Goal: Information Seeking & Learning: Learn about a topic

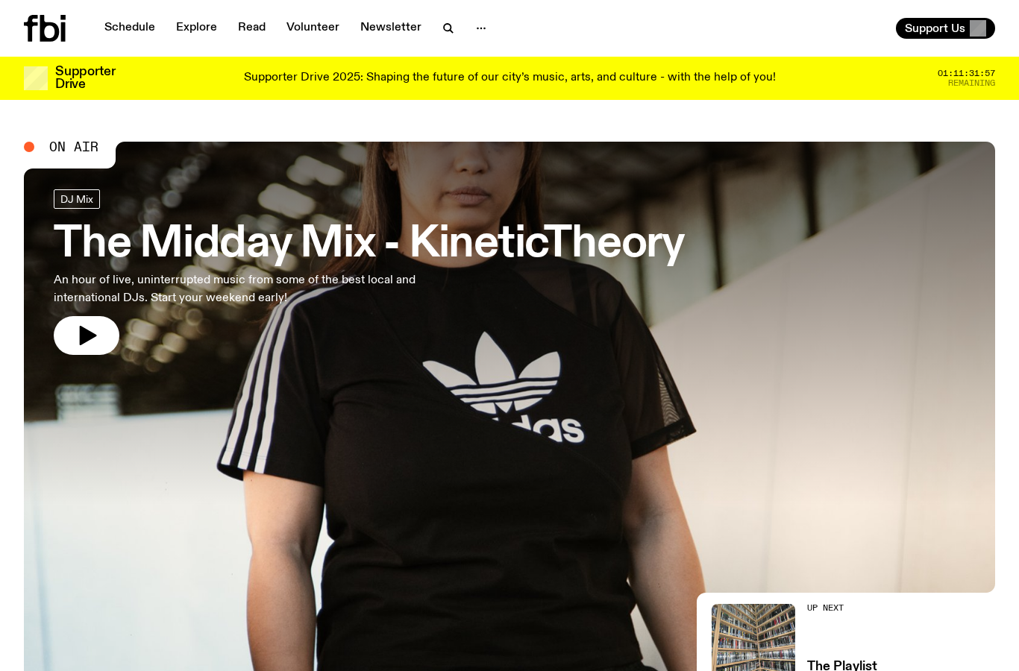
click at [113, 36] on link "Schedule" at bounding box center [129, 28] width 69 height 21
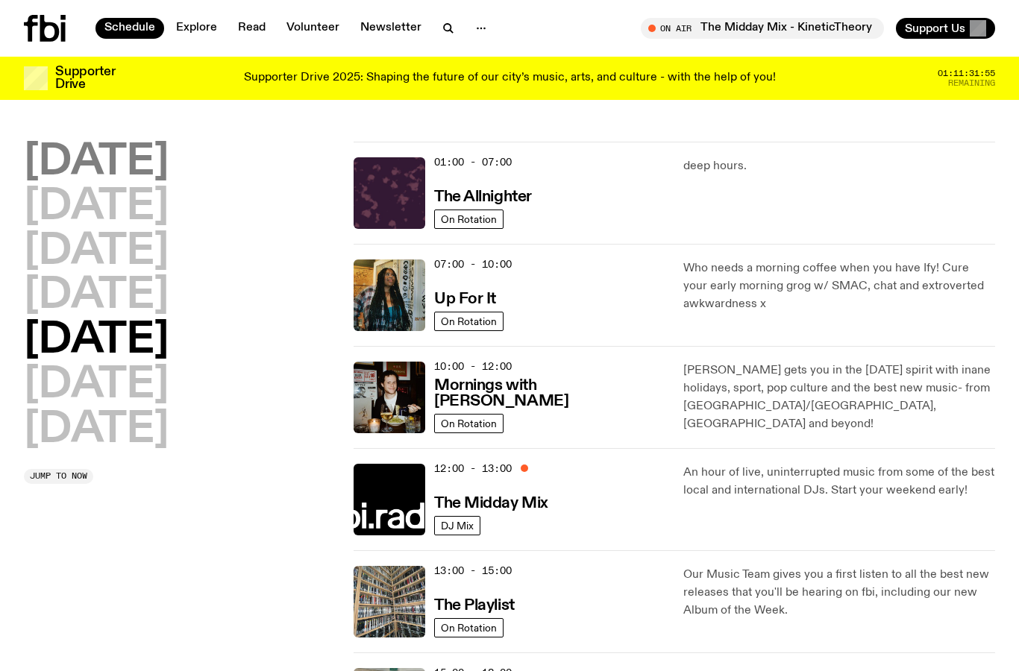
click at [144, 143] on h2 "[DATE]" at bounding box center [96, 163] width 145 height 42
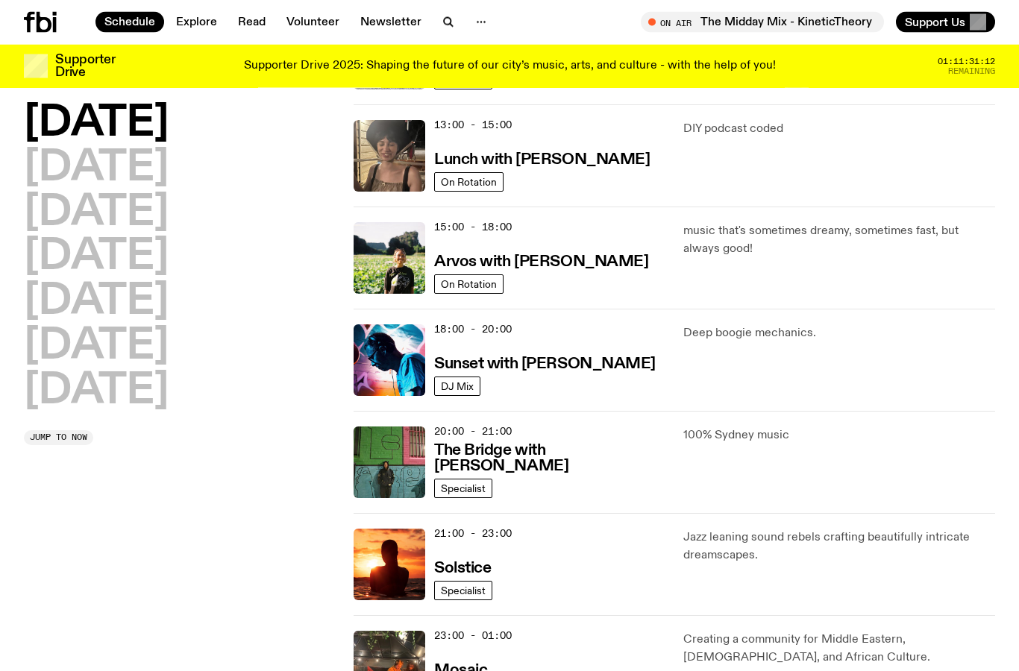
scroll to position [434, 0]
click at [132, 163] on h2 "[DATE]" at bounding box center [96, 169] width 145 height 42
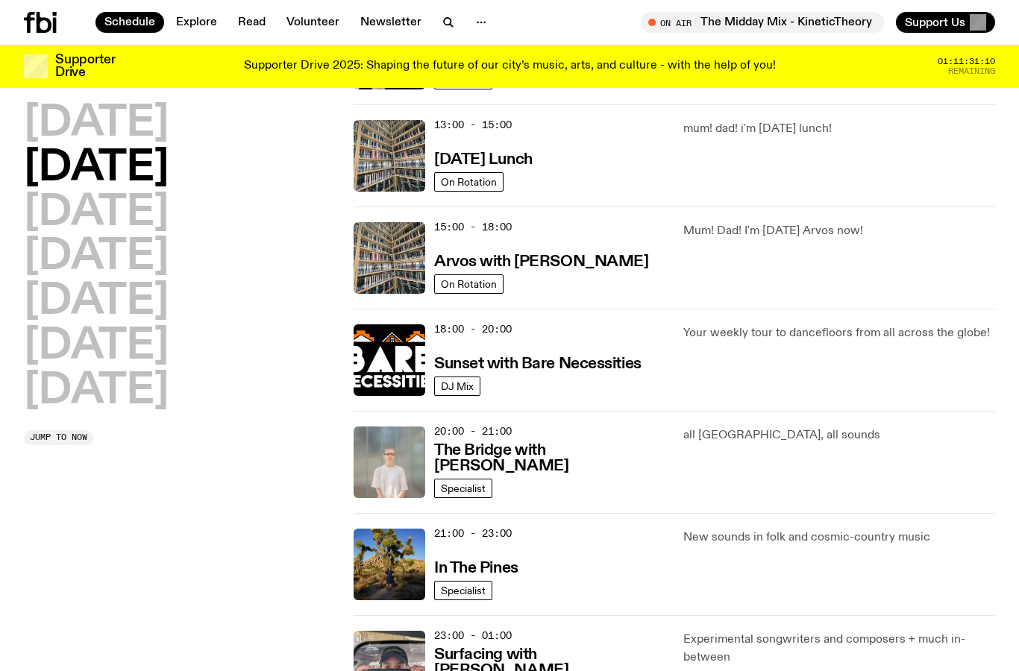
scroll to position [381, 0]
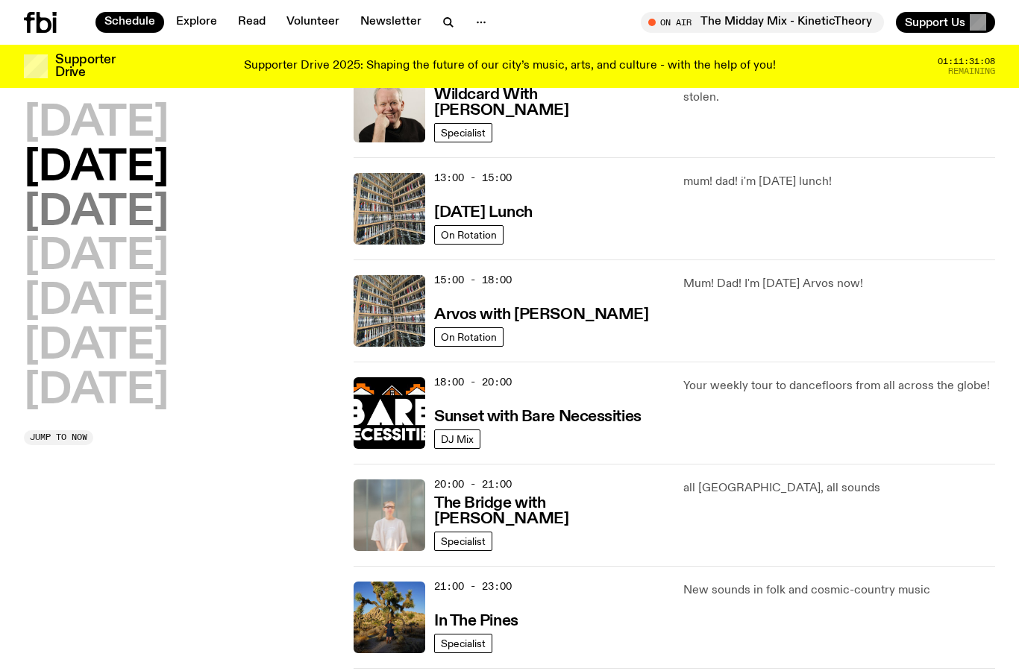
click at [143, 202] on h2 "[DATE]" at bounding box center [96, 213] width 145 height 42
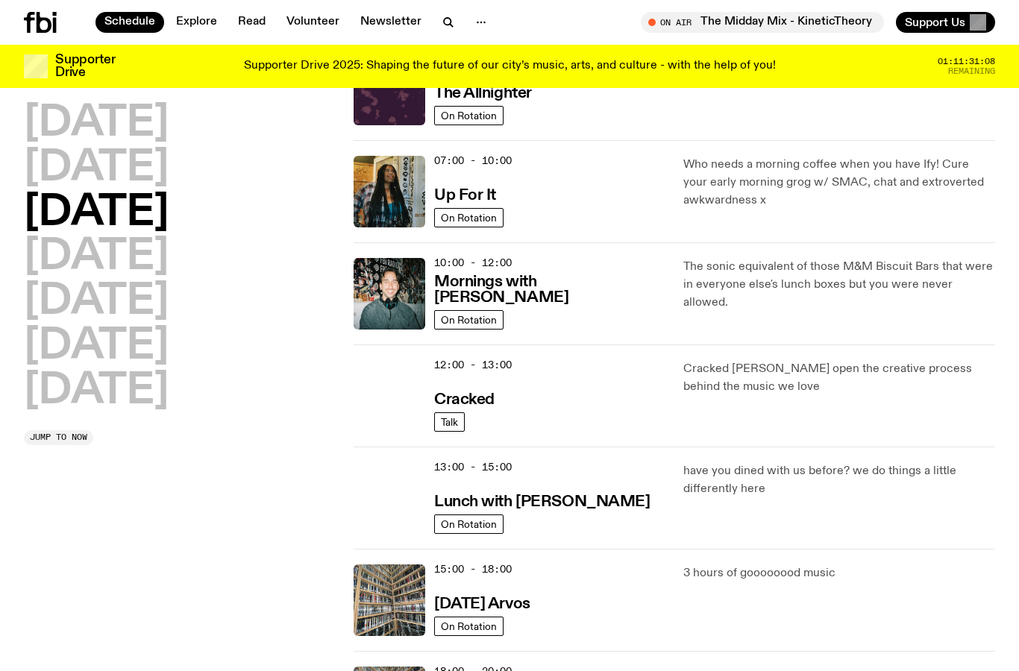
scroll to position [42, 0]
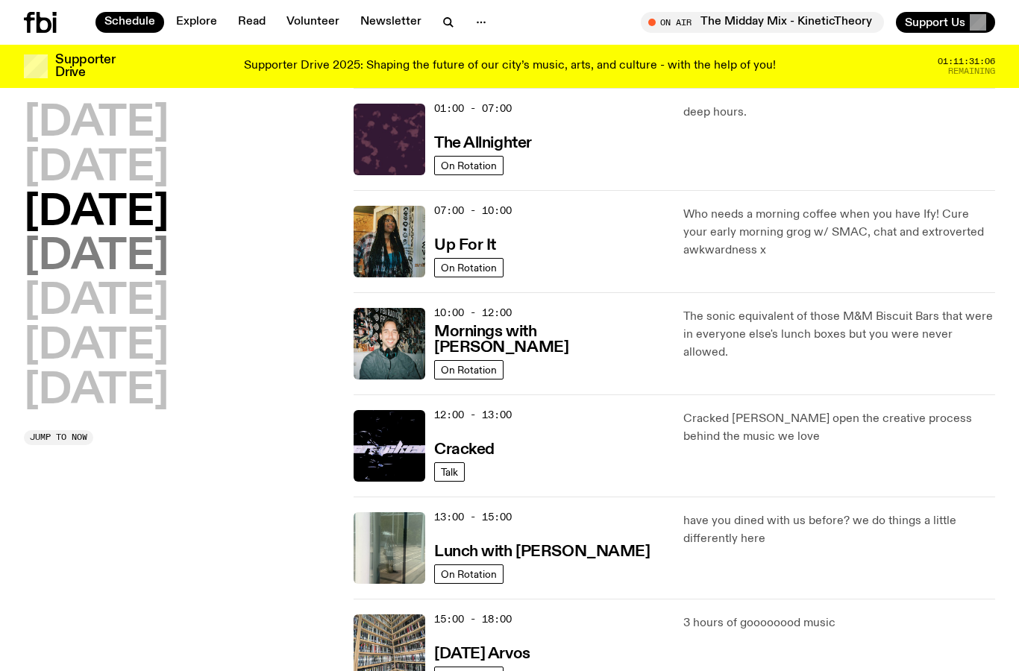
click at [153, 273] on h2 "[DATE]" at bounding box center [96, 257] width 145 height 42
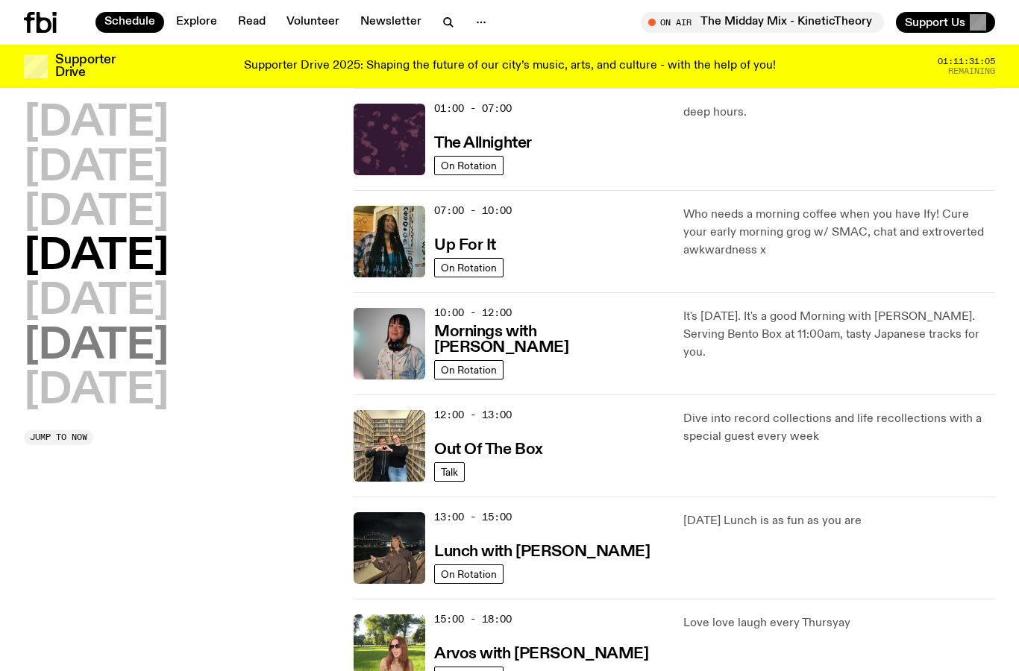
click at [133, 326] on h2 "[DATE]" at bounding box center [96, 347] width 145 height 42
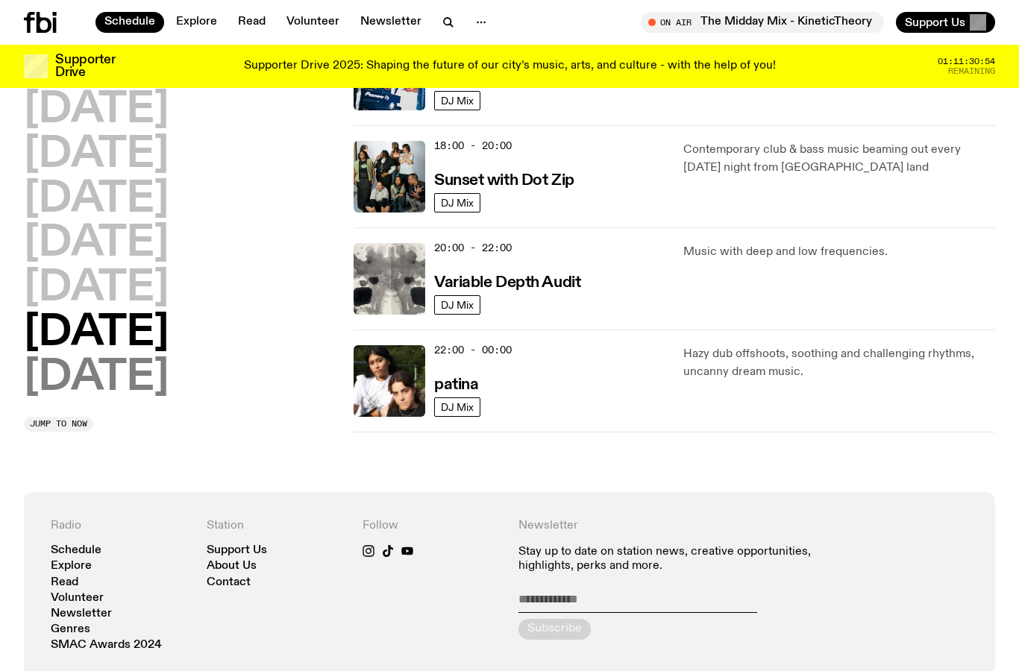
click at [136, 377] on h2 "[DATE]" at bounding box center [96, 378] width 145 height 42
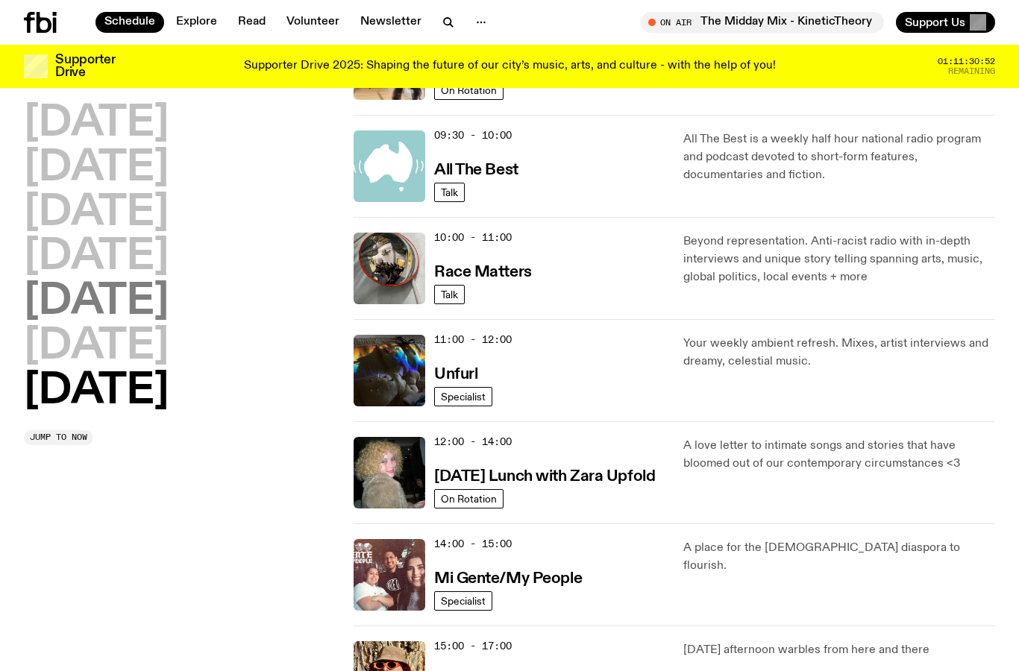
click at [123, 305] on h2 "[DATE]" at bounding box center [96, 302] width 145 height 42
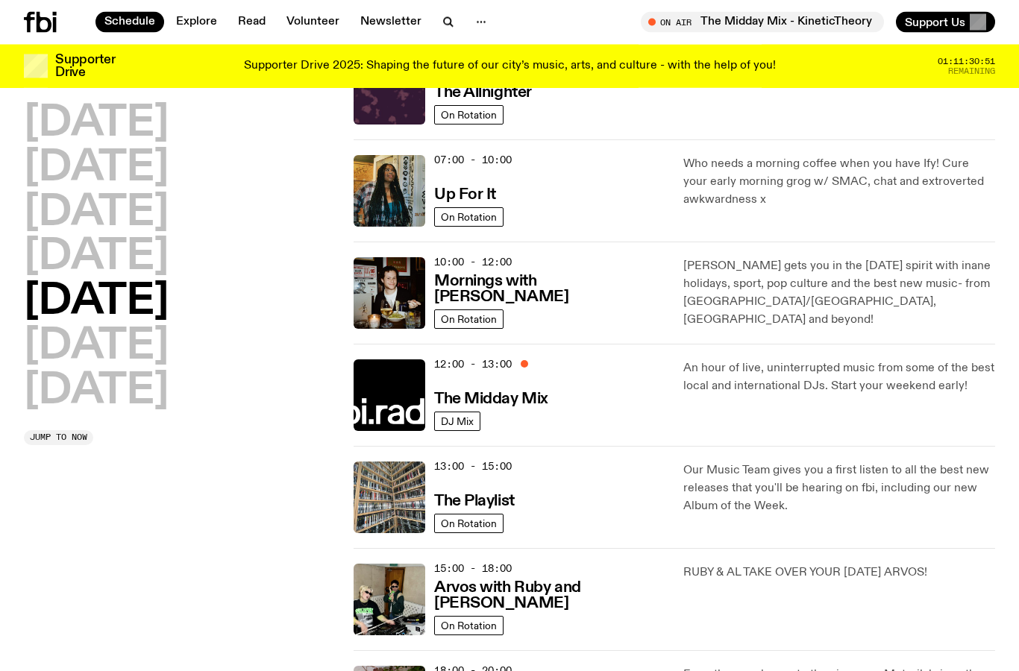
scroll to position [42, 0]
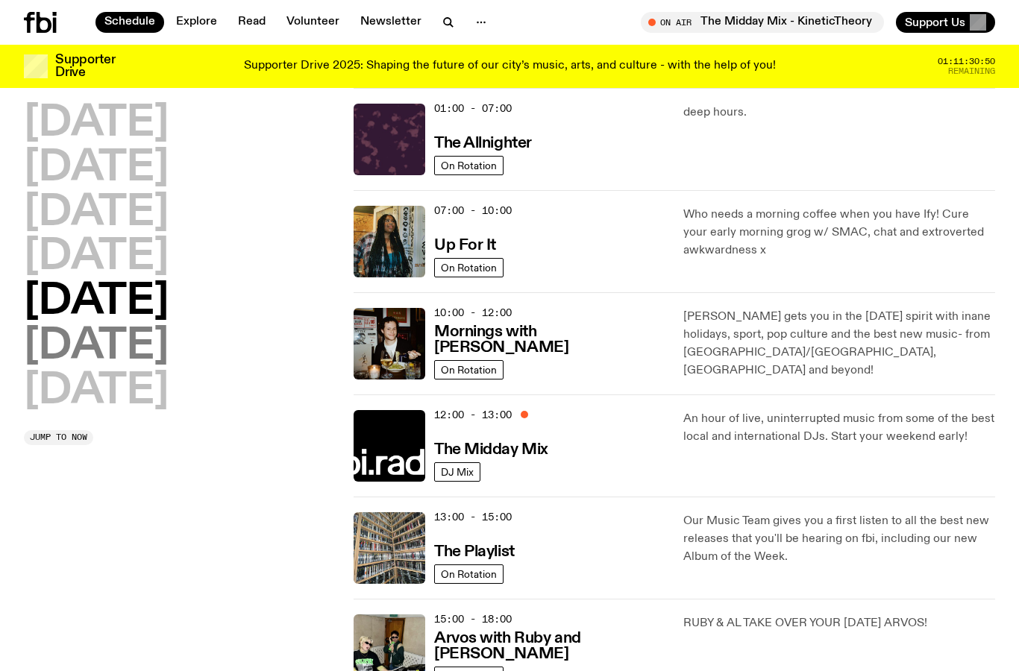
click at [169, 355] on h2 "[DATE]" at bounding box center [96, 347] width 145 height 42
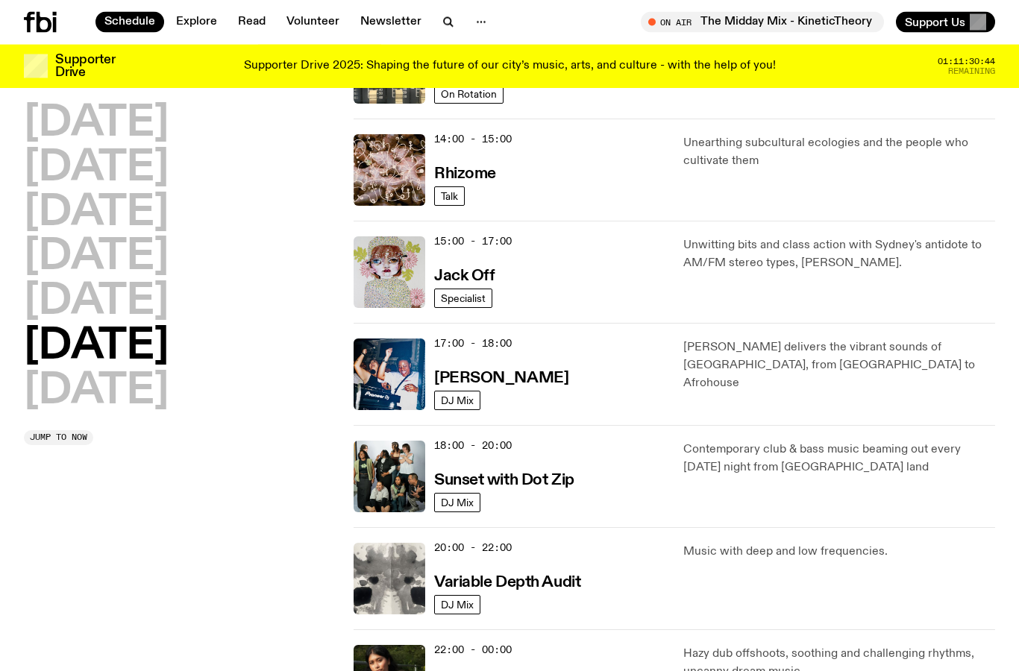
scroll to position [693, 0]
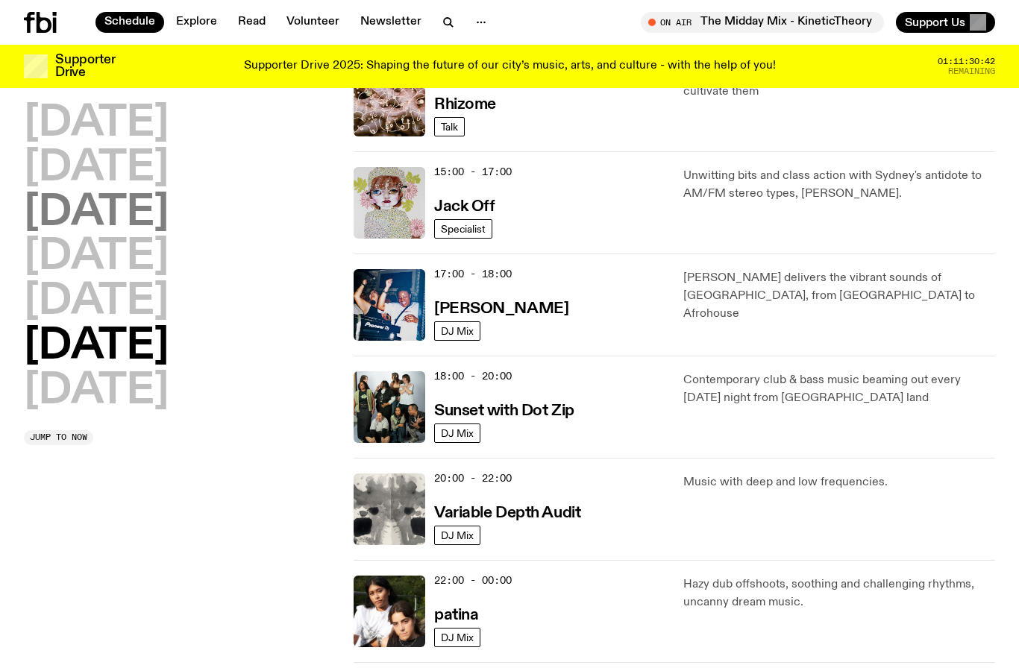
click at [145, 196] on h2 "[DATE]" at bounding box center [96, 213] width 145 height 42
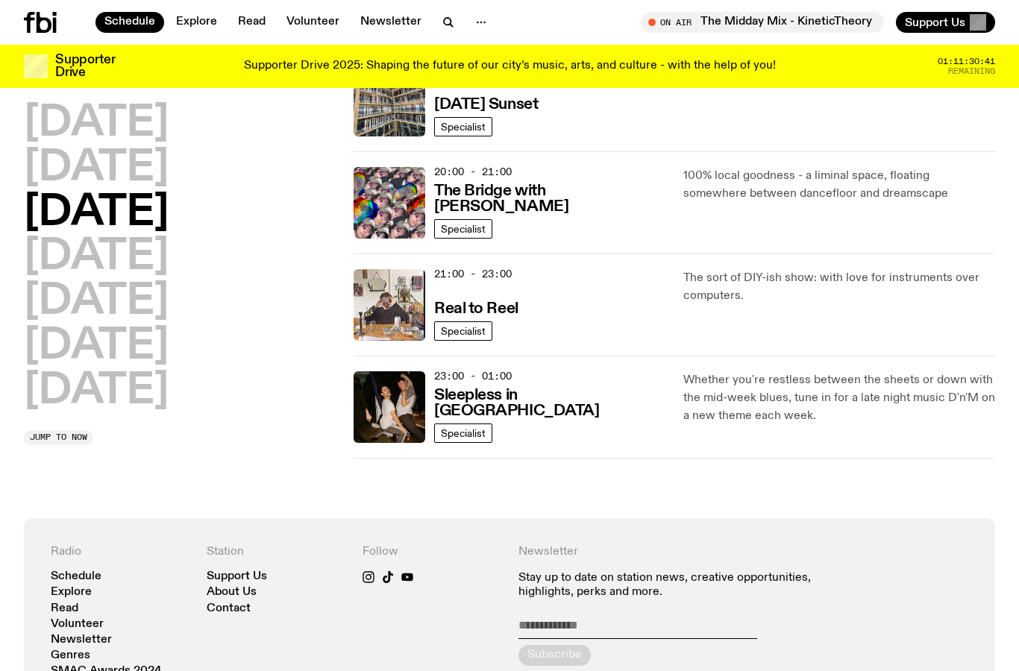
scroll to position [321, 0]
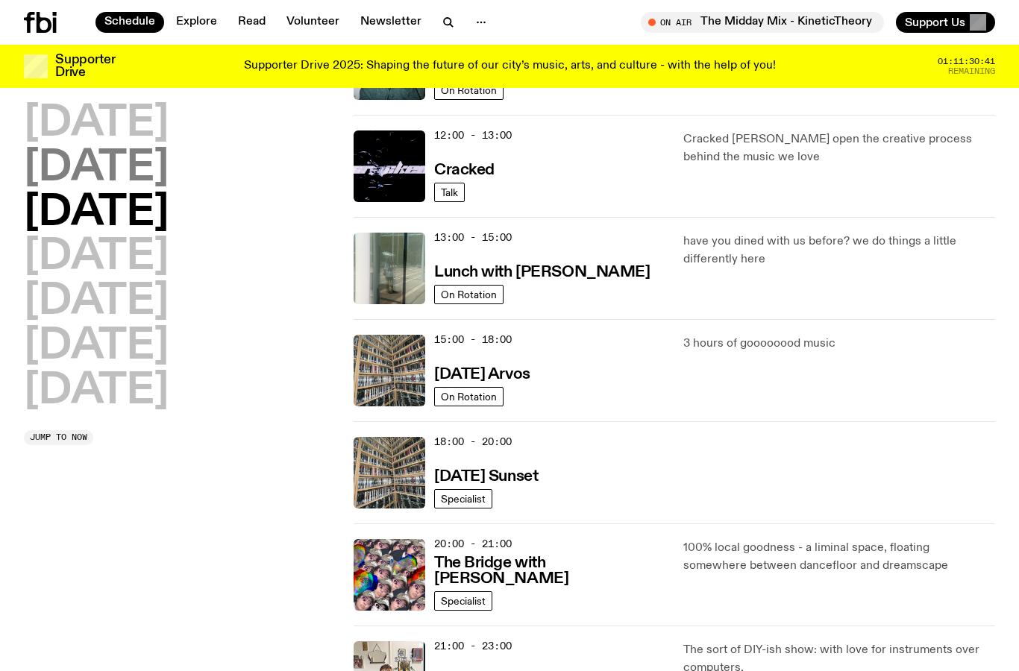
click at [140, 166] on h2 "[DATE]" at bounding box center [96, 169] width 145 height 42
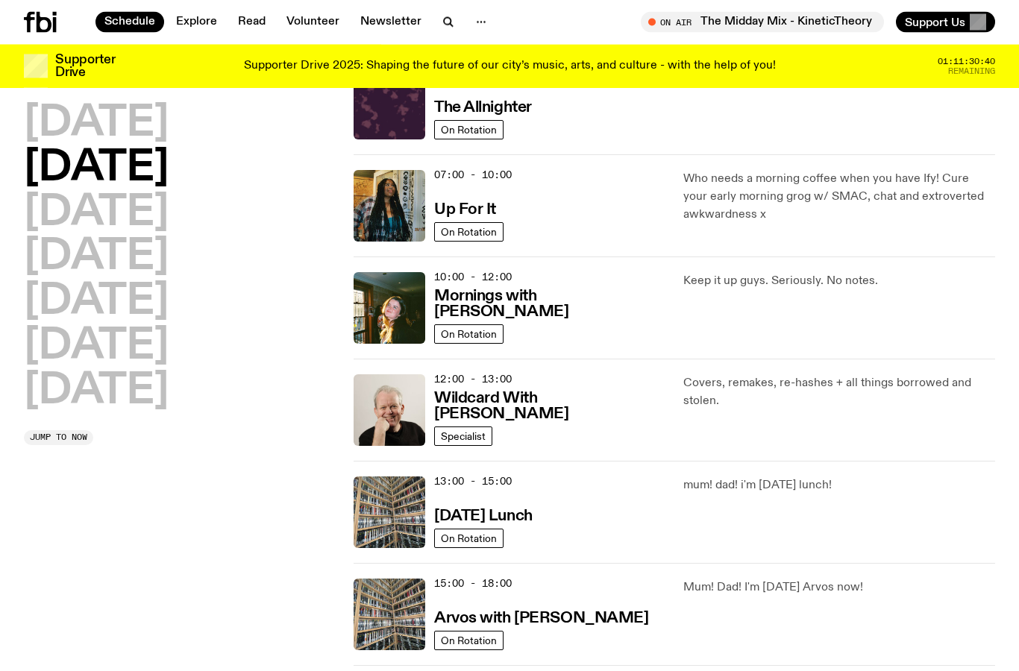
scroll to position [42, 0]
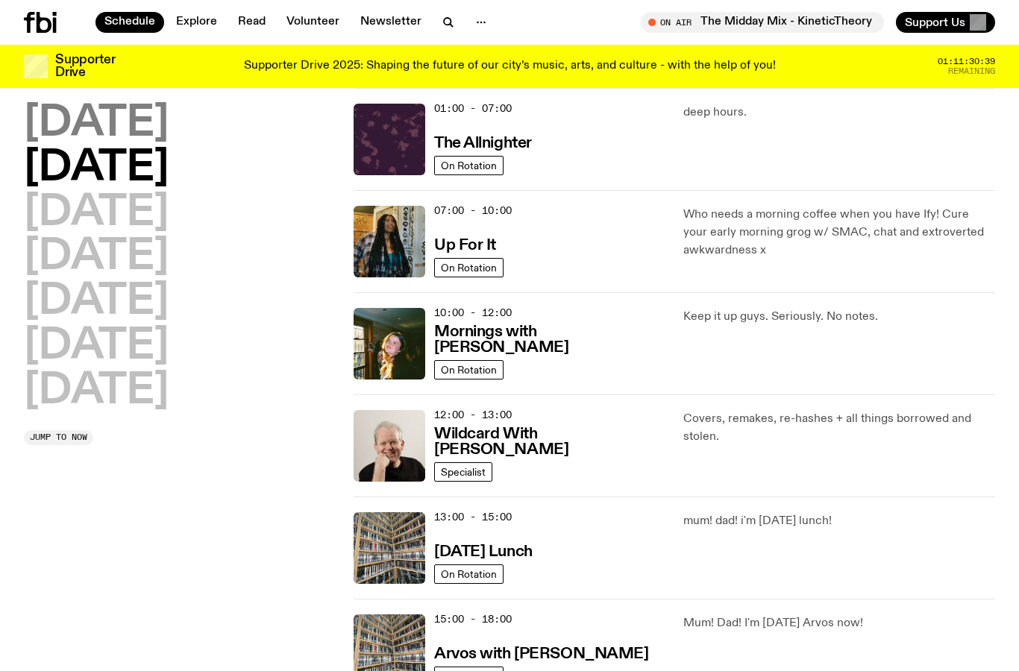
click at [130, 122] on h2 "[DATE]" at bounding box center [96, 124] width 145 height 42
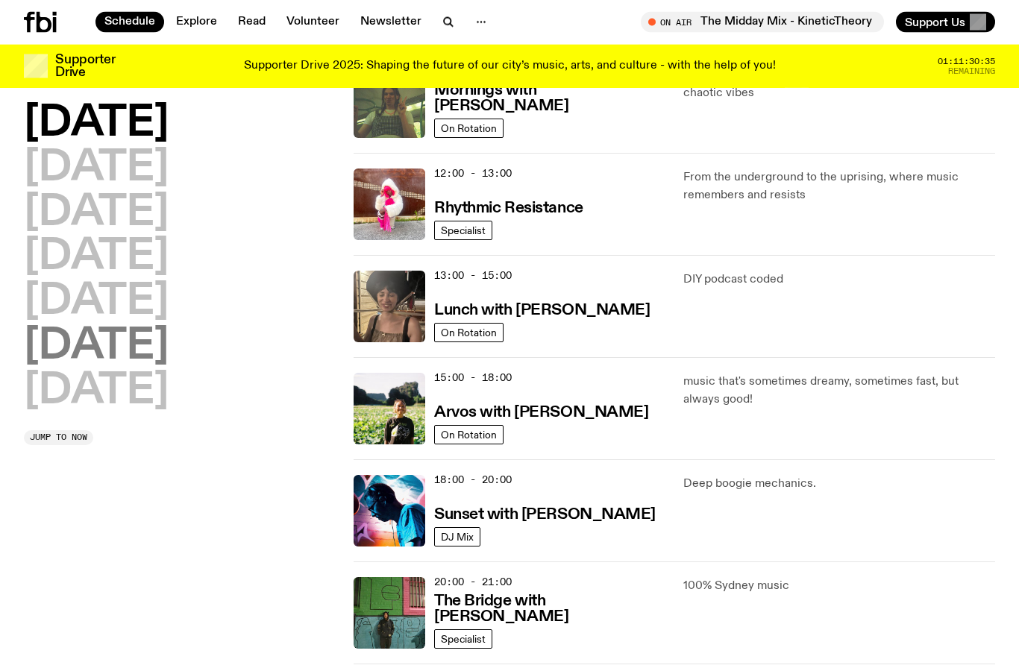
click at [169, 337] on h2 "[DATE]" at bounding box center [96, 347] width 145 height 42
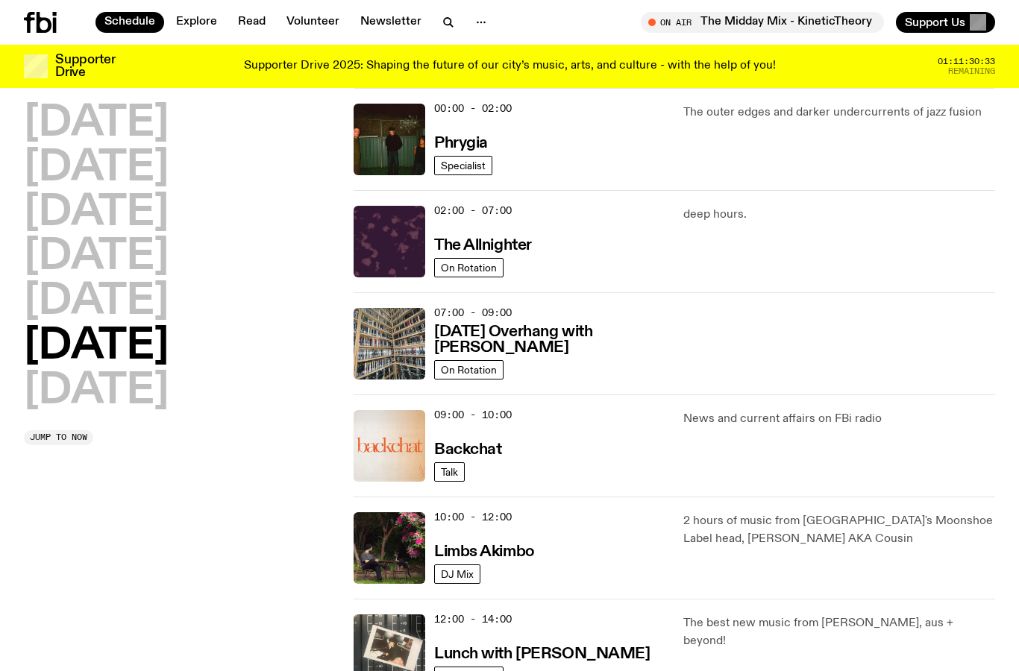
scroll to position [57, 0]
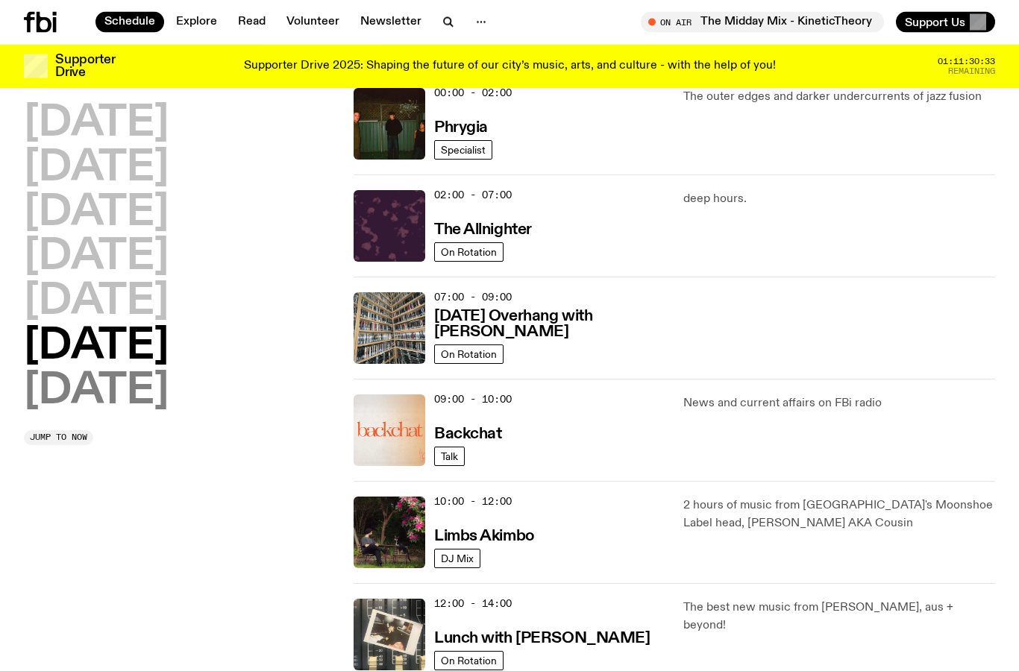
click at [160, 392] on h2 "[DATE]" at bounding box center [96, 392] width 145 height 42
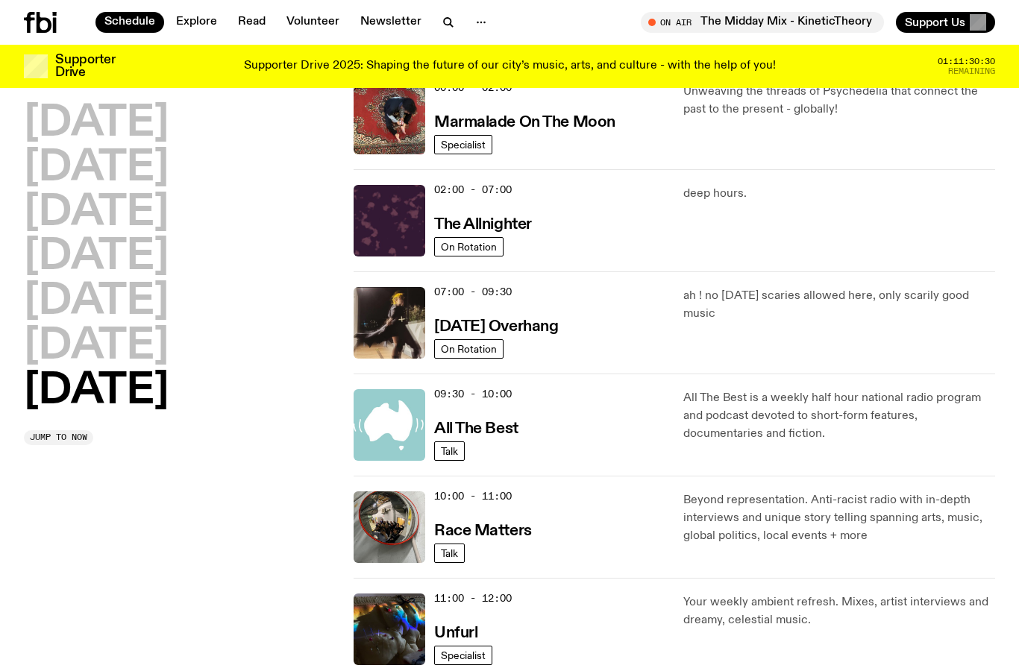
scroll to position [62, 0]
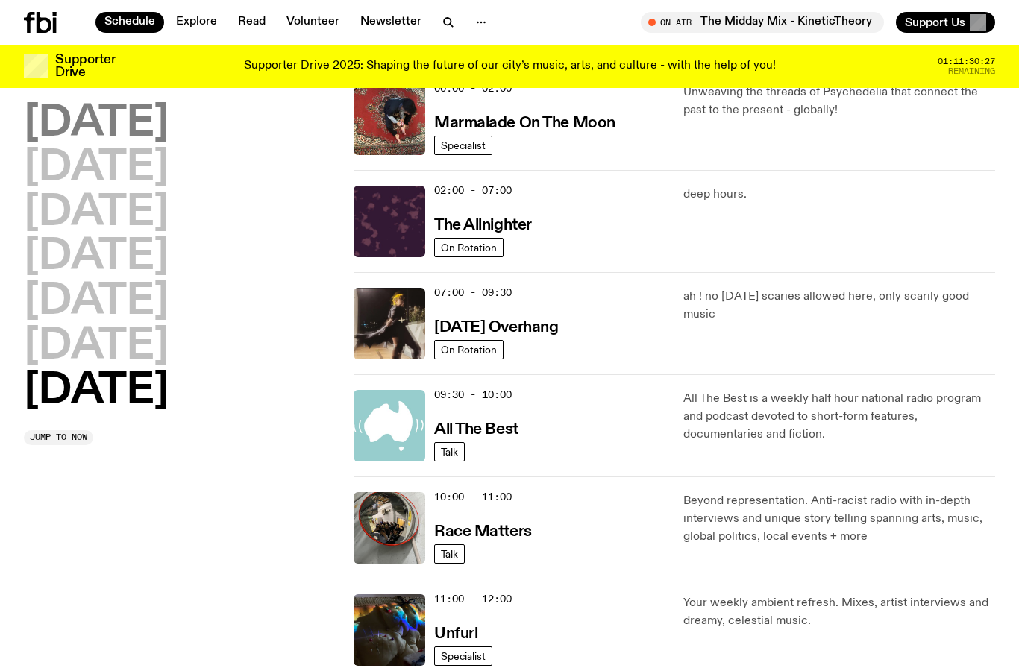
click at [95, 130] on h2 "[DATE]" at bounding box center [96, 124] width 145 height 42
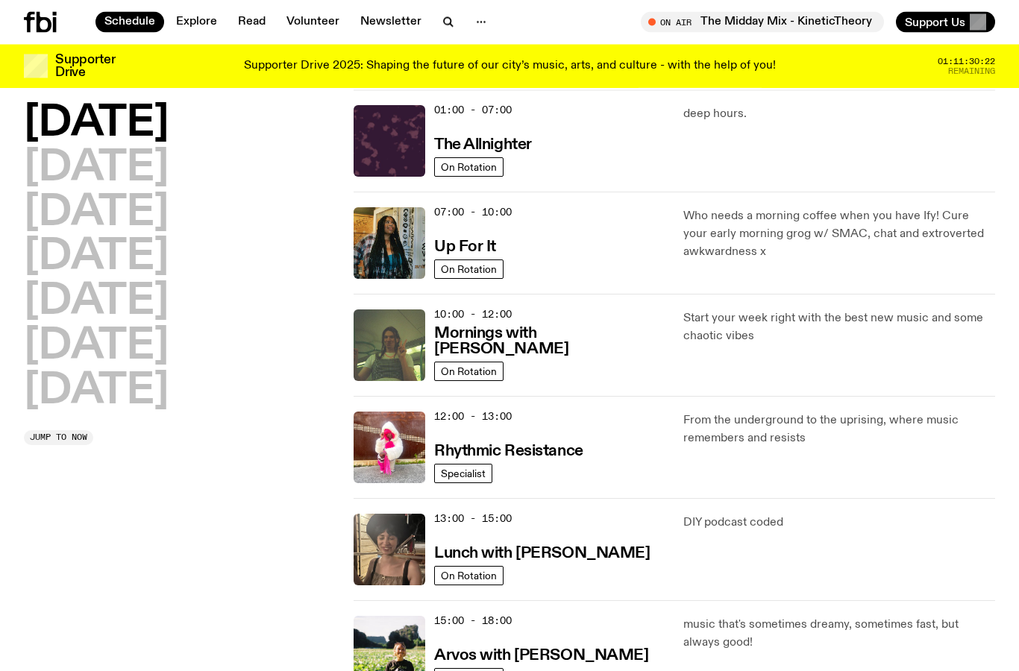
scroll to position [0, 0]
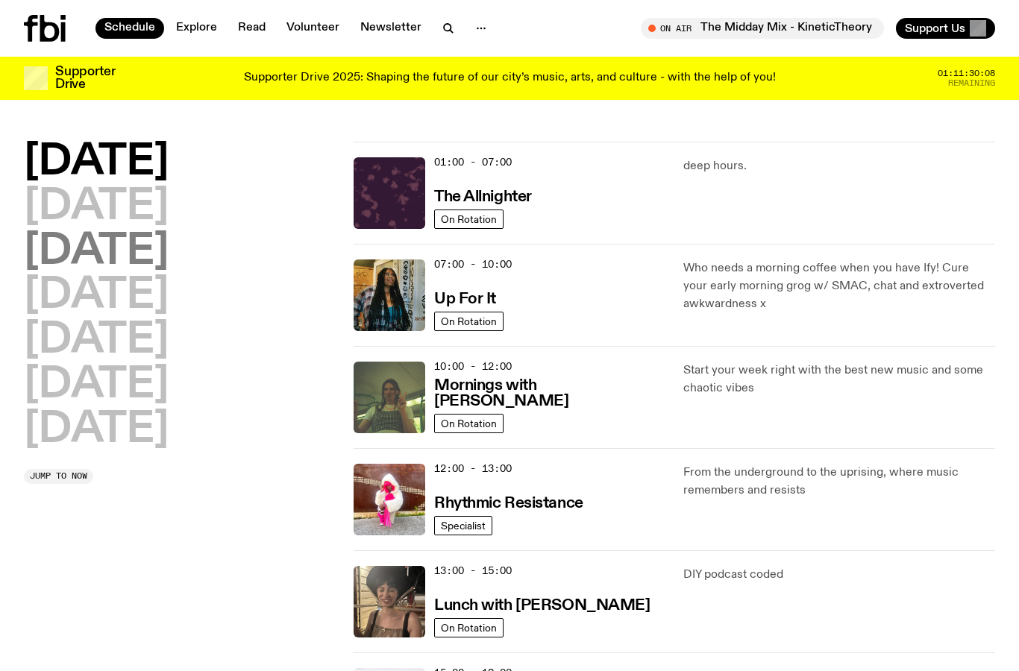
click at [166, 251] on h2 "[DATE]" at bounding box center [96, 252] width 145 height 42
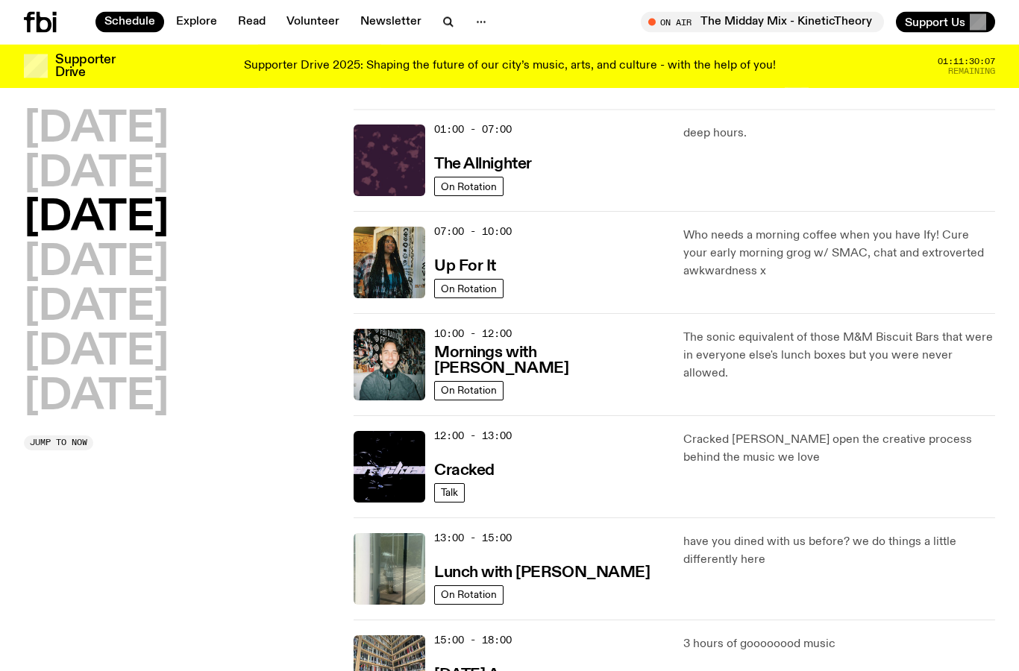
scroll to position [42, 0]
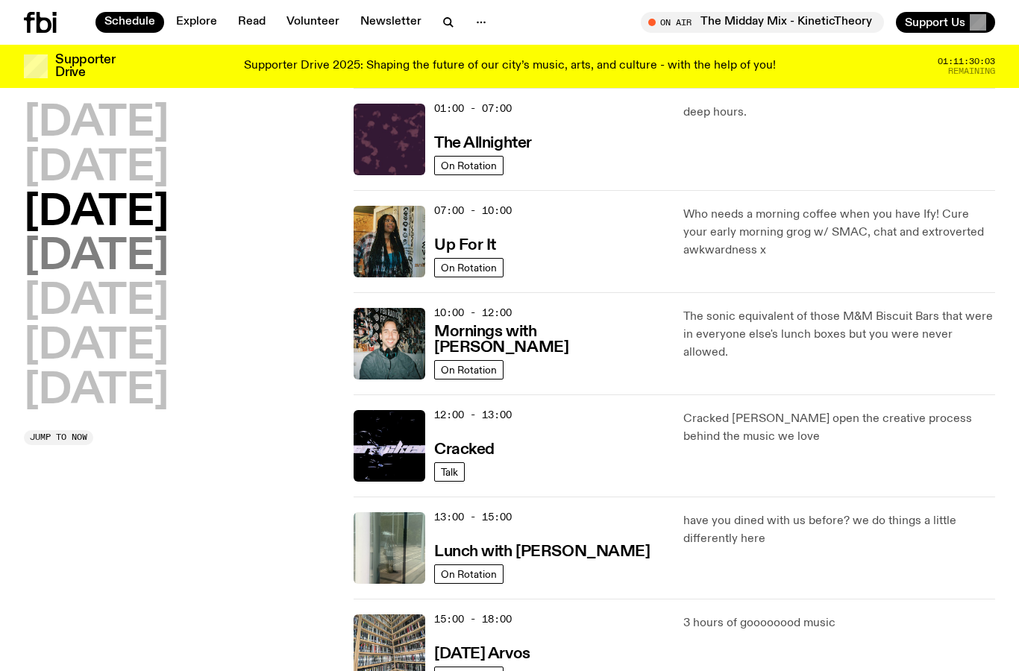
click at [66, 253] on h2 "[DATE]" at bounding box center [96, 257] width 145 height 42
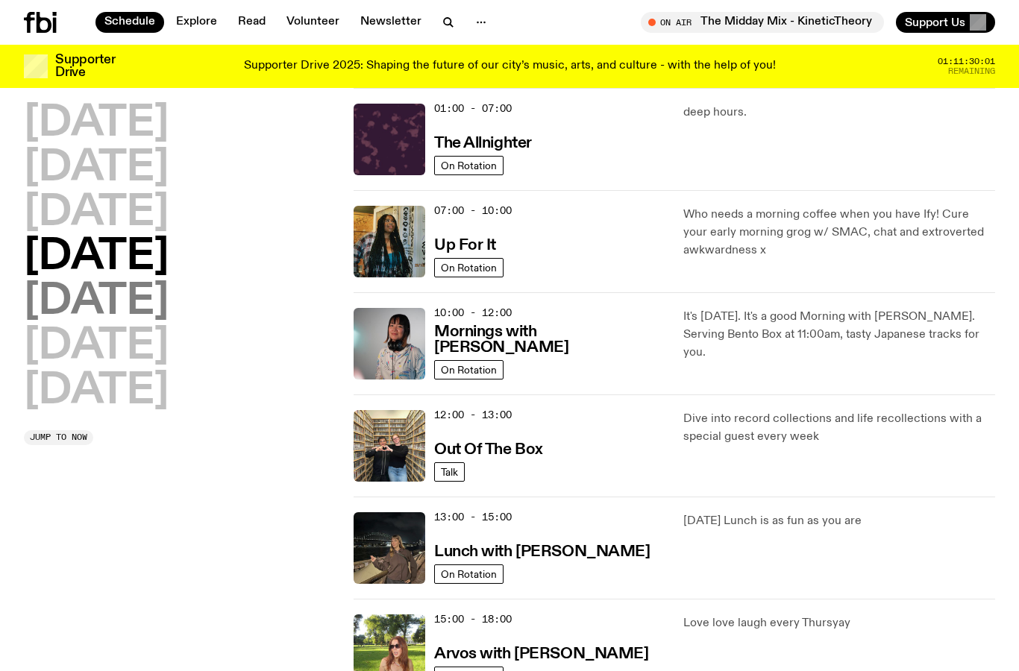
click at [60, 291] on h2 "[DATE]" at bounding box center [96, 302] width 145 height 42
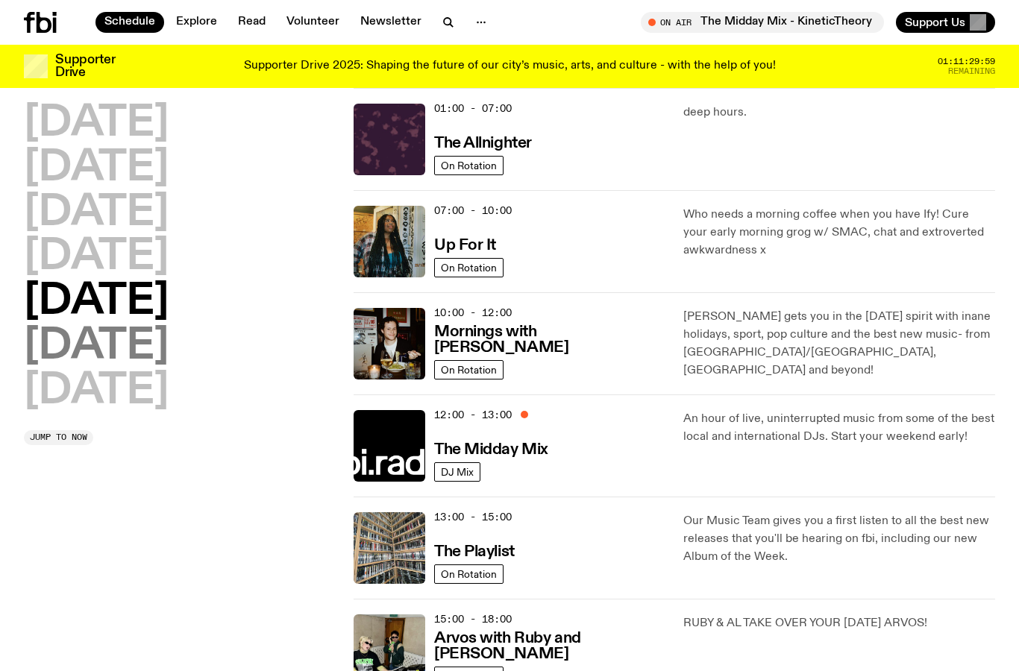
click at [92, 340] on h2 "[DATE]" at bounding box center [96, 347] width 145 height 42
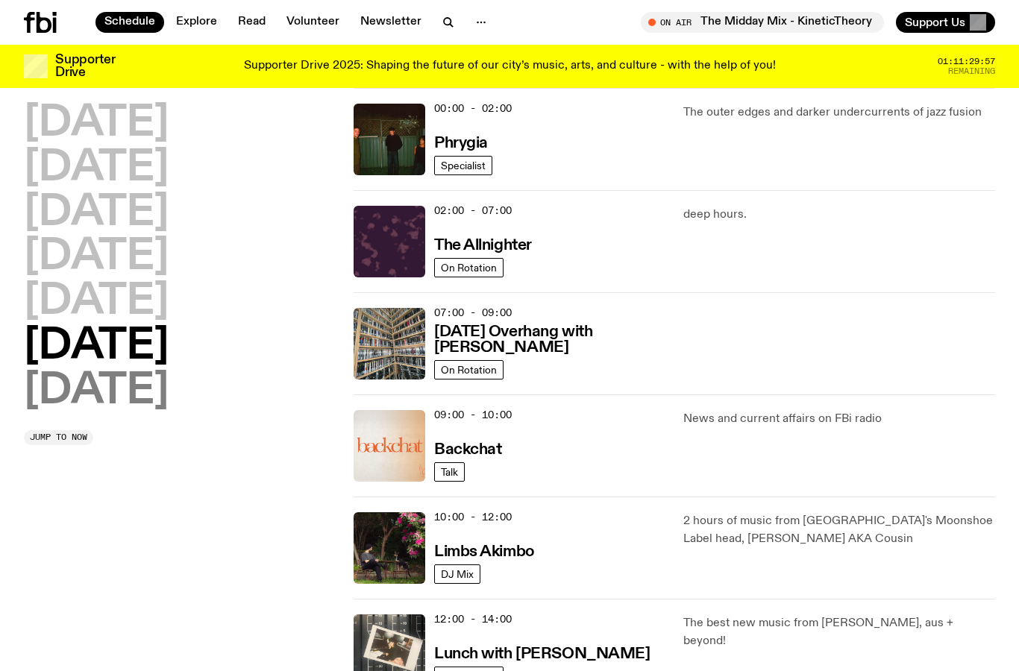
click at [106, 387] on h2 "[DATE]" at bounding box center [96, 392] width 145 height 42
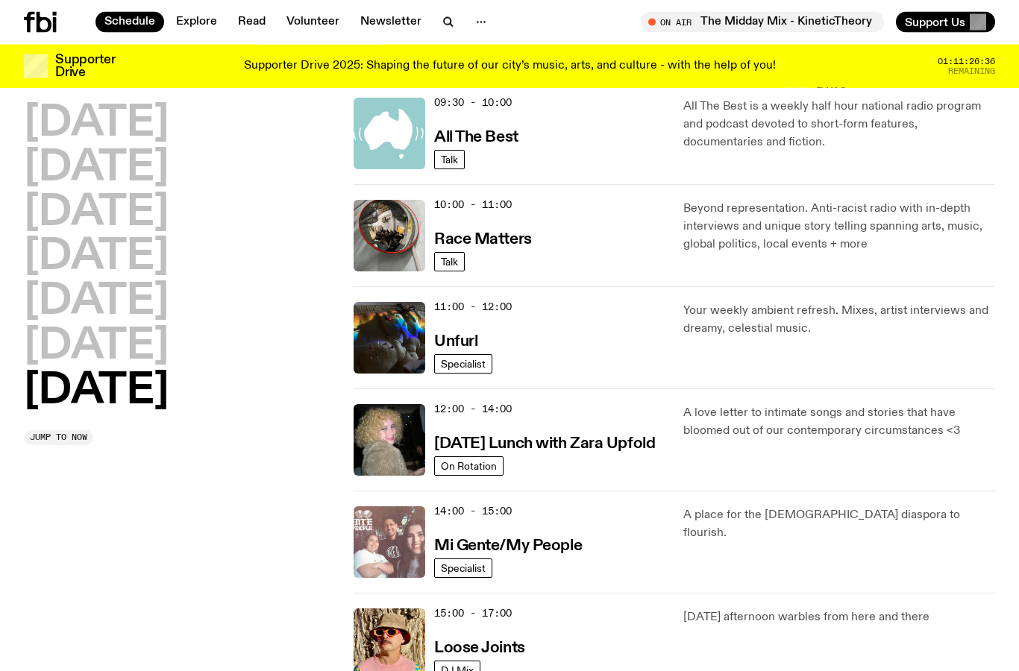
scroll to position [378, 0]
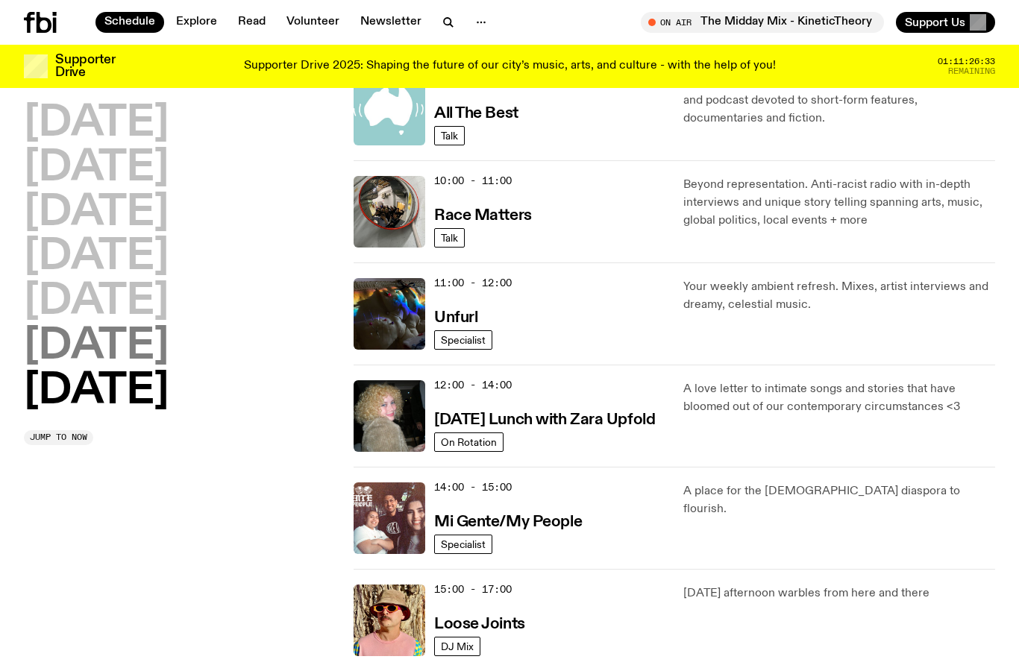
click at [102, 343] on h2 "[DATE]" at bounding box center [96, 347] width 145 height 42
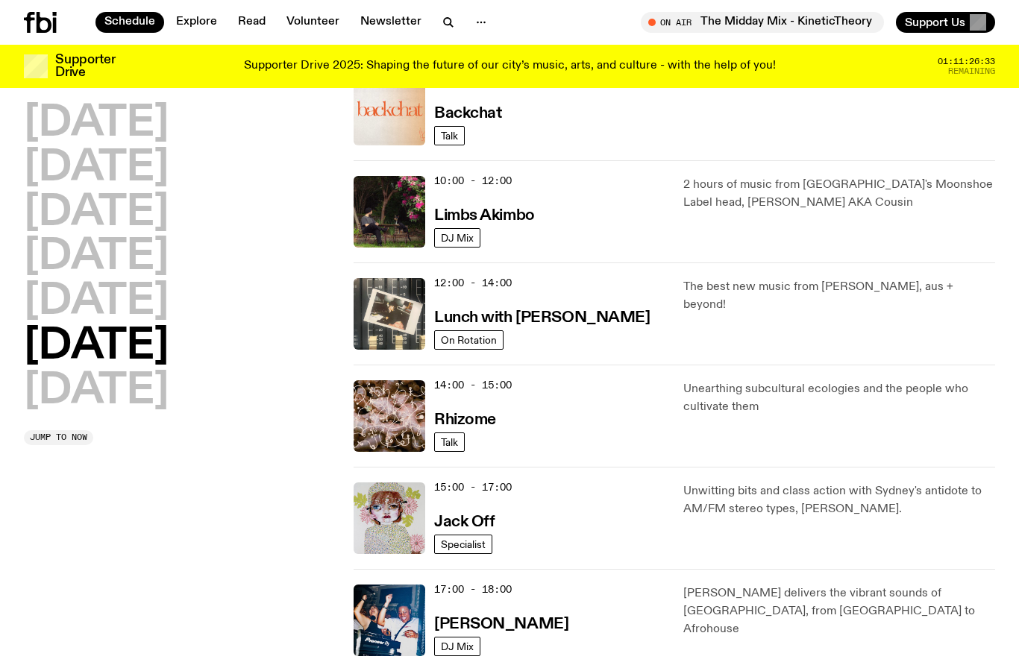
scroll to position [321, 0]
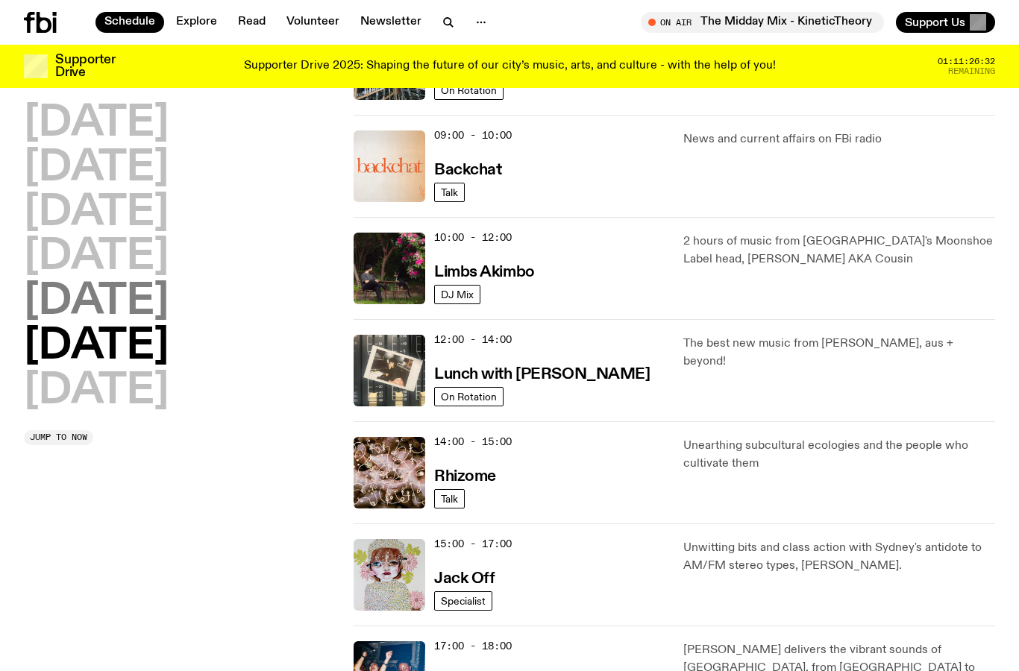
click at [100, 314] on h2 "[DATE]" at bounding box center [96, 302] width 145 height 42
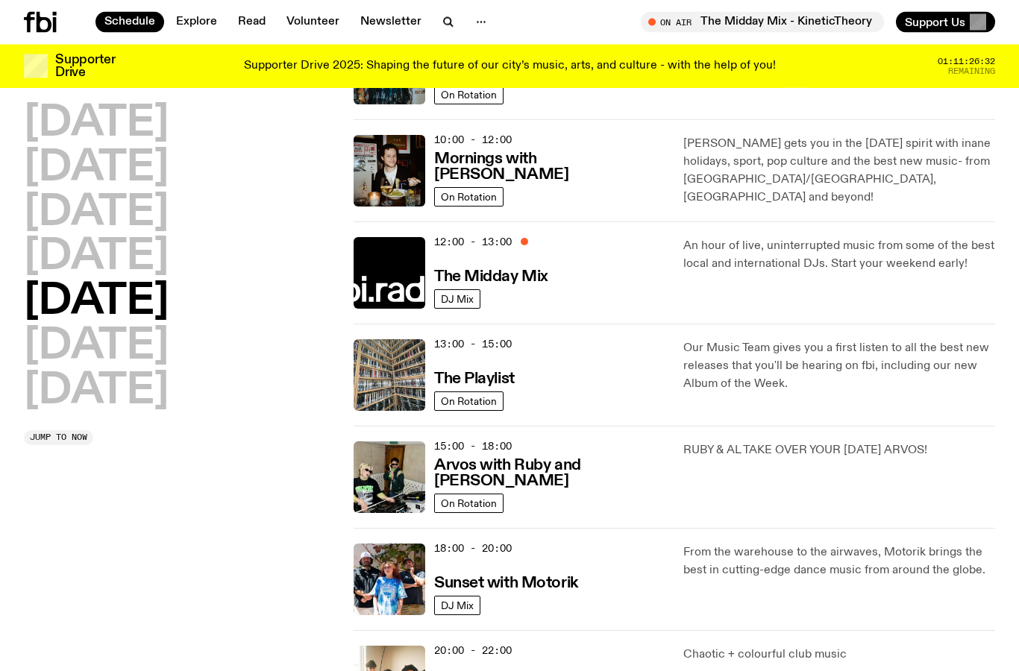
scroll to position [42, 0]
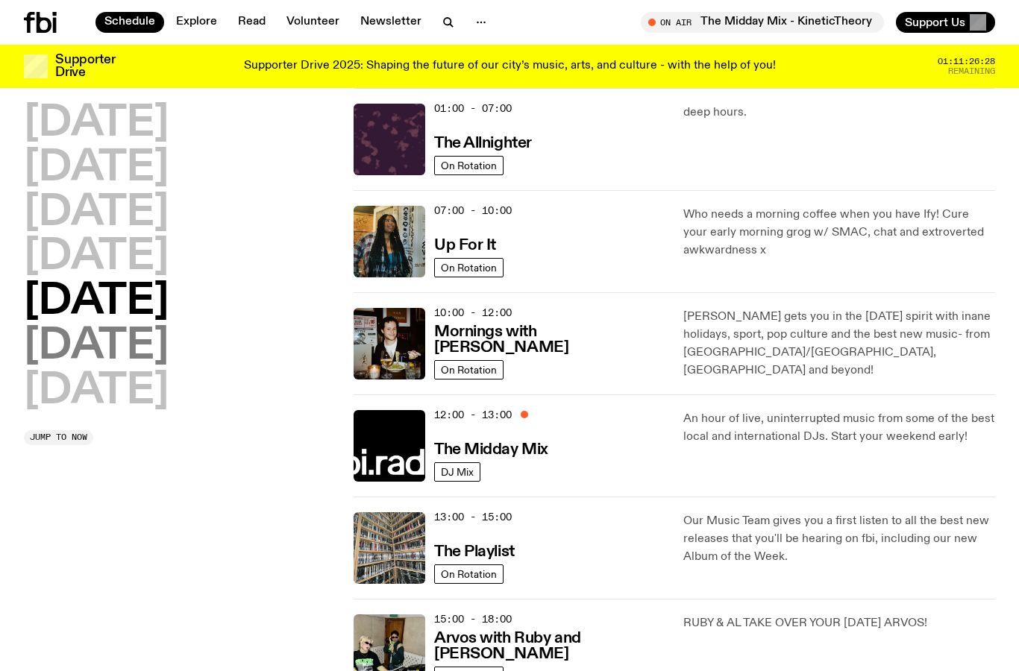
click at [95, 340] on h2 "[DATE]" at bounding box center [96, 347] width 145 height 42
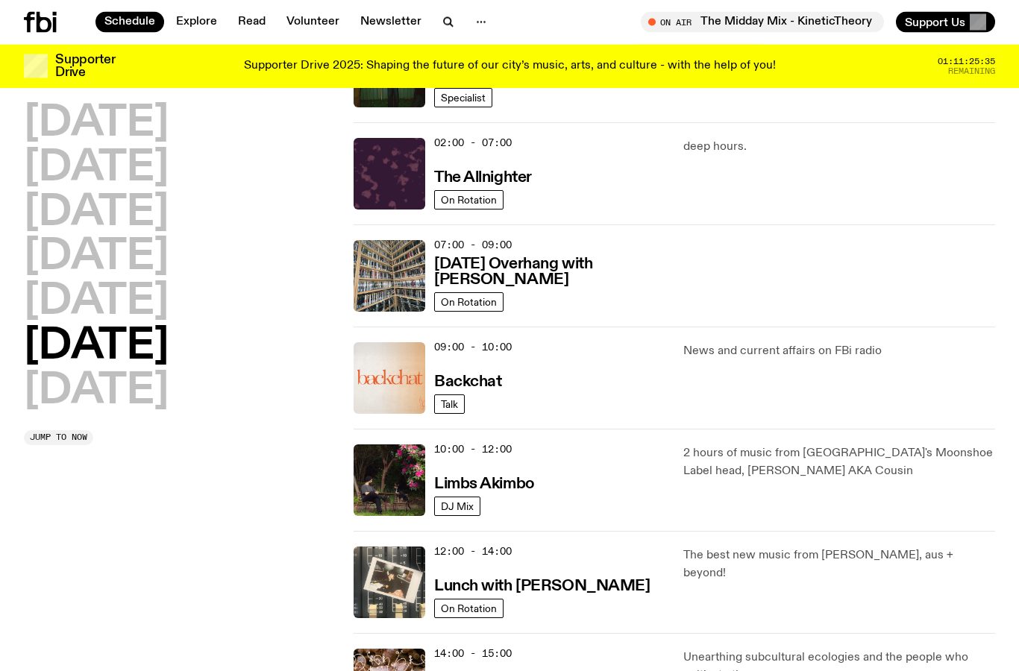
scroll to position [0, 0]
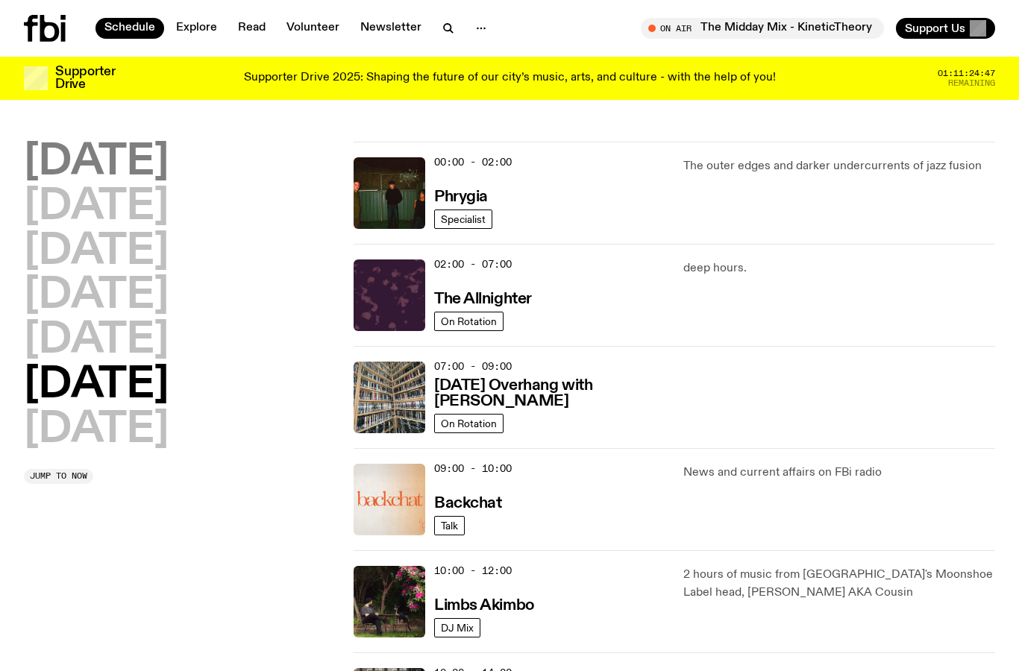
click at [166, 170] on h2 "[DATE]" at bounding box center [96, 163] width 145 height 42
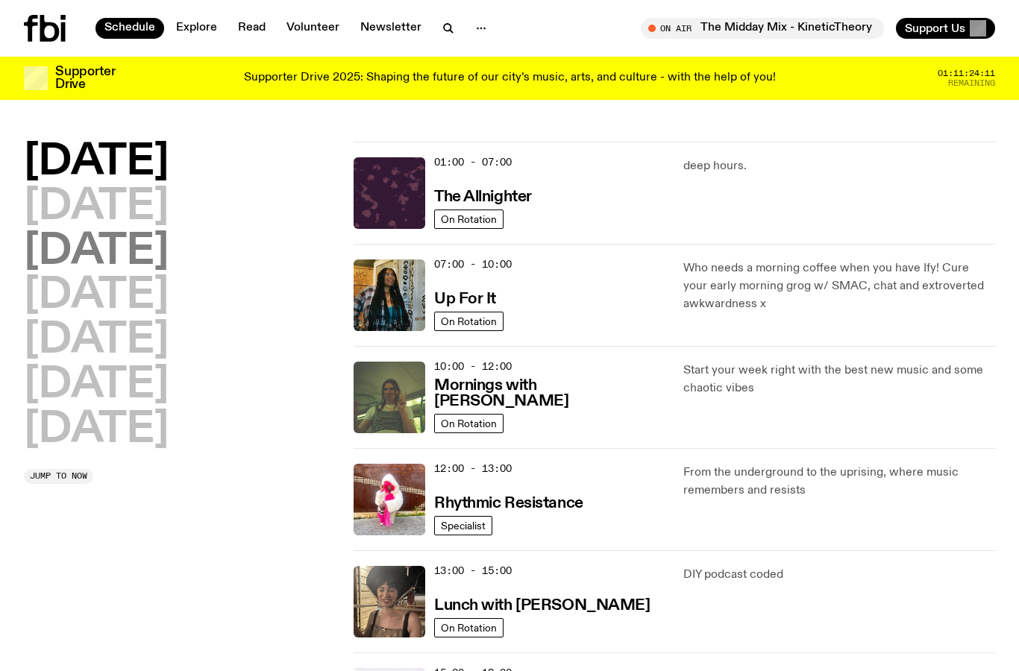
click at [119, 248] on h2 "[DATE]" at bounding box center [96, 252] width 145 height 42
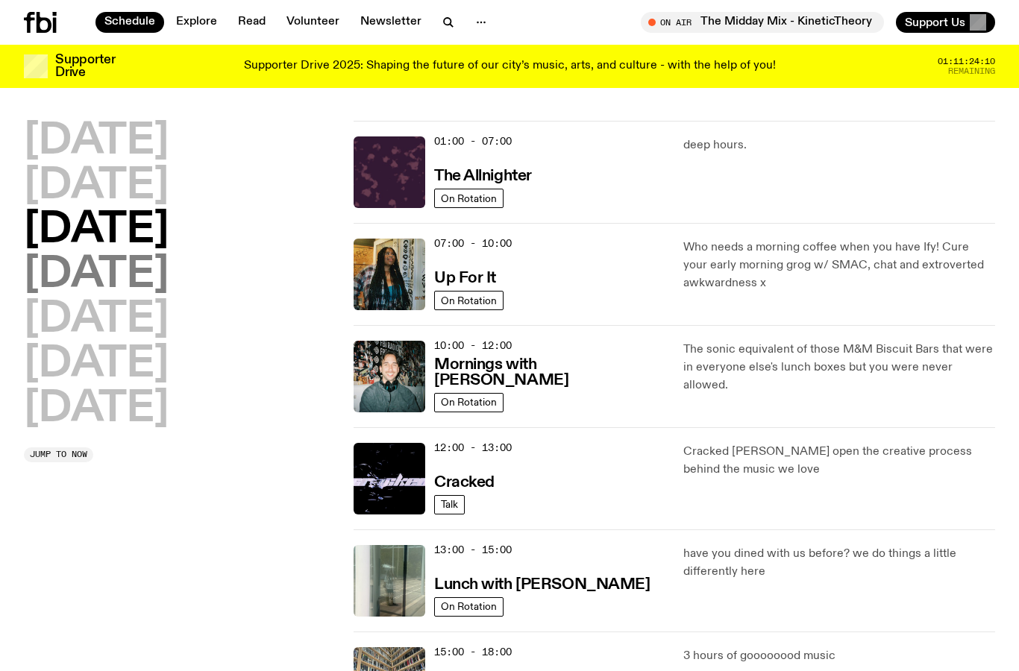
scroll to position [42, 0]
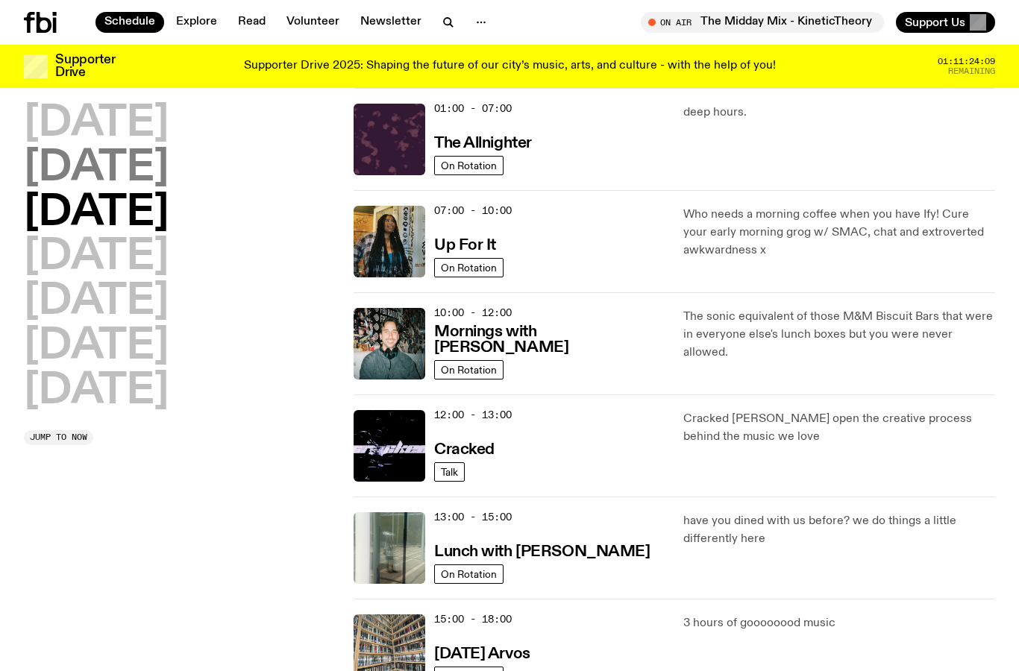
click at [112, 183] on h2 "[DATE]" at bounding box center [96, 169] width 145 height 42
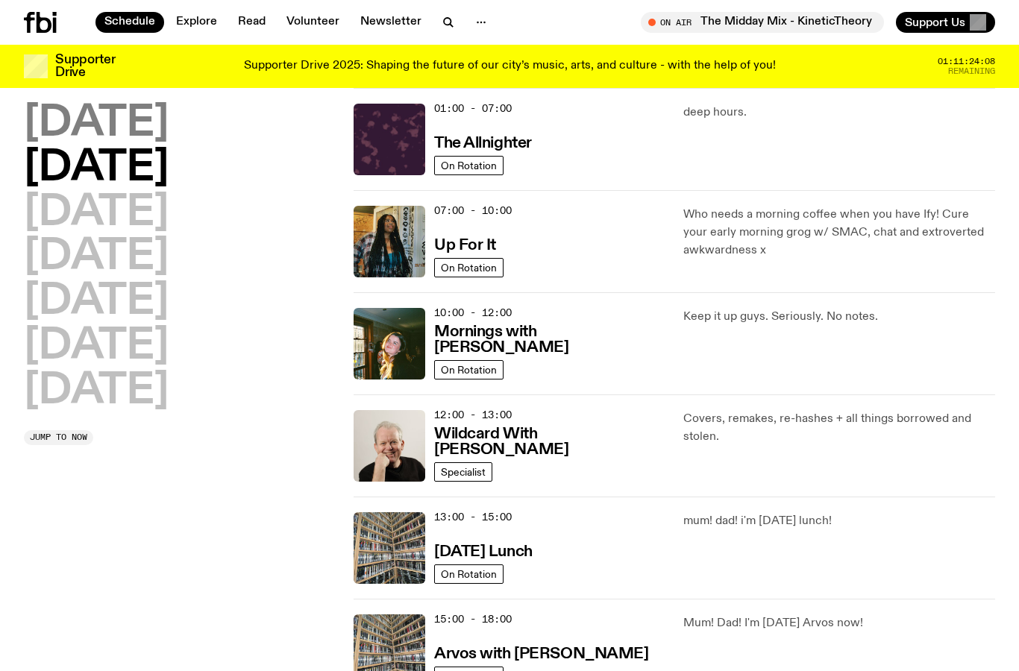
click at [113, 134] on h2 "[DATE]" at bounding box center [96, 124] width 145 height 42
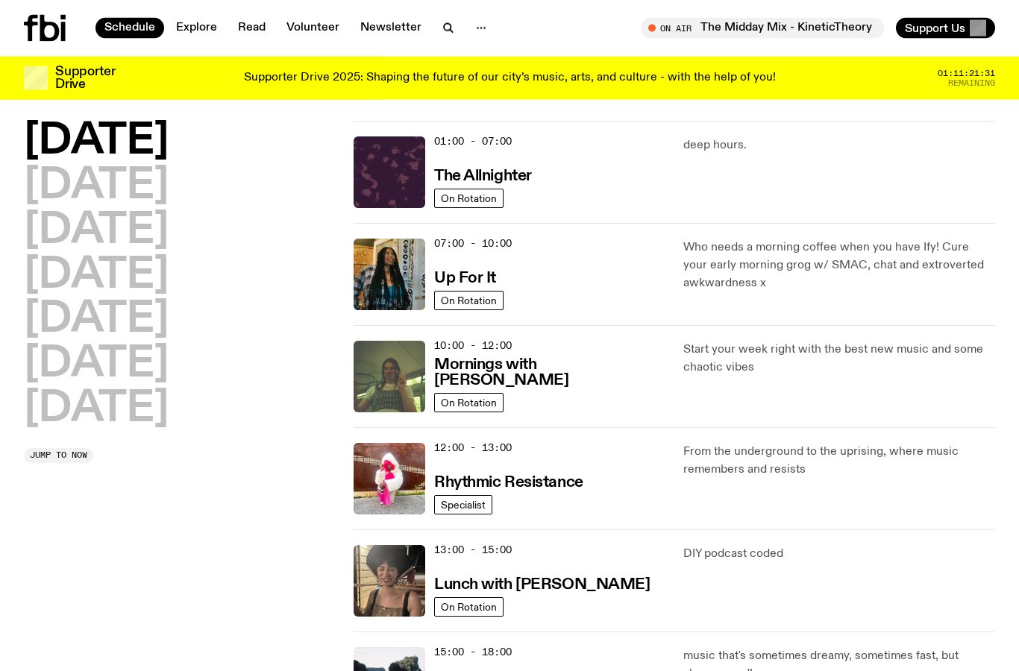
scroll to position [0, 0]
